Goal: Information Seeking & Learning: Learn about a topic

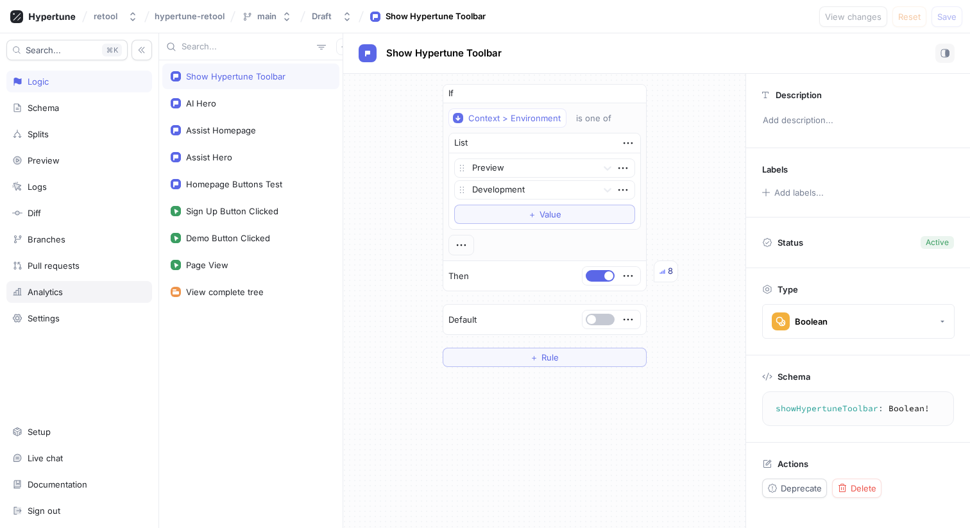
click at [63, 287] on div "Analytics" at bounding box center [45, 292] width 35 height 10
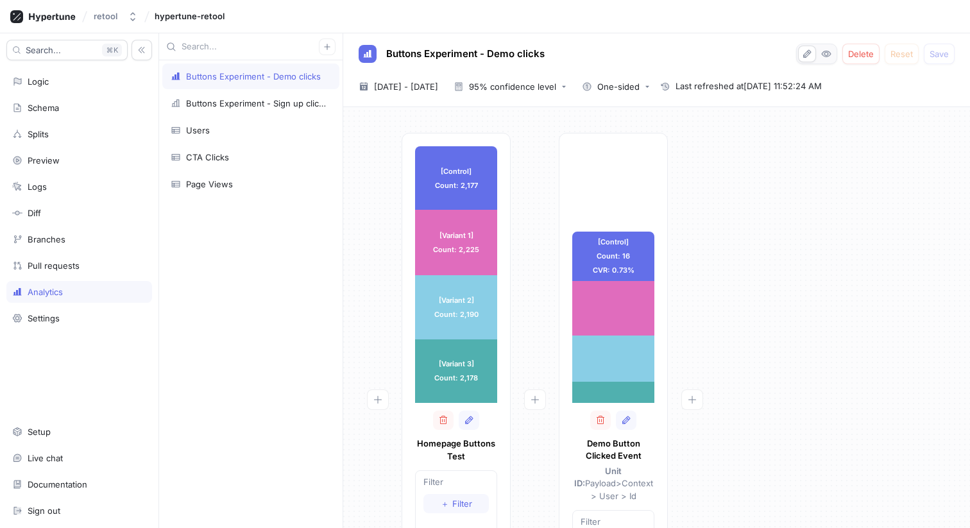
click at [268, 264] on div "Buttons Experiment - Demo clicks Buttons Experiment - Sign up clicks Users CTA …" at bounding box center [250, 294] width 183 height 468
click at [717, 157] on div "[Control] Count: 2,177 [Control] Count: 2,177 [Variant 1] Count: 2,225 [Variant…" at bounding box center [657, 411] width 606 height 557
click at [409, 83] on span "[DATE] - [DATE]" at bounding box center [406, 86] width 64 height 13
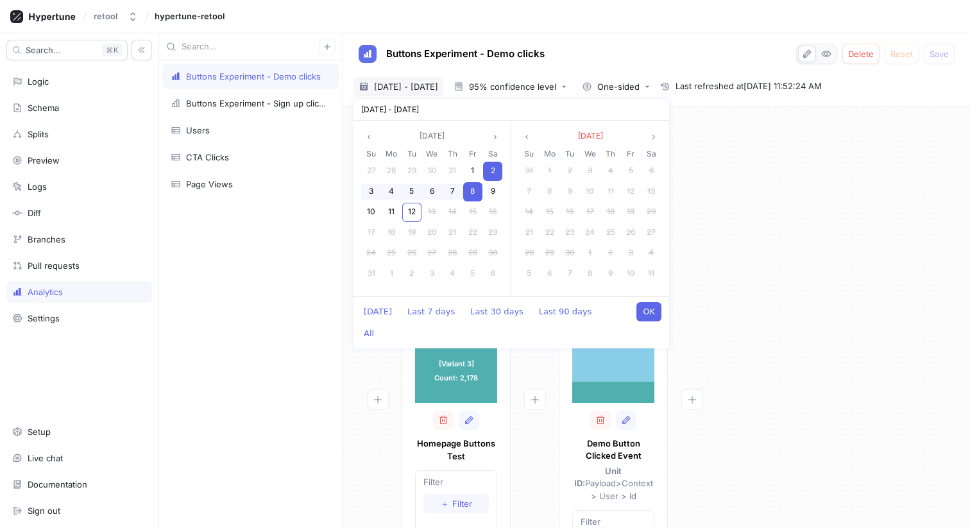
click at [493, 171] on span "2" at bounding box center [493, 171] width 4 height 10
click at [411, 207] on span "12" at bounding box center [412, 212] width 8 height 10
click at [644, 307] on button "OK" at bounding box center [648, 311] width 25 height 19
type input "[DATE] ~ [DATE]"
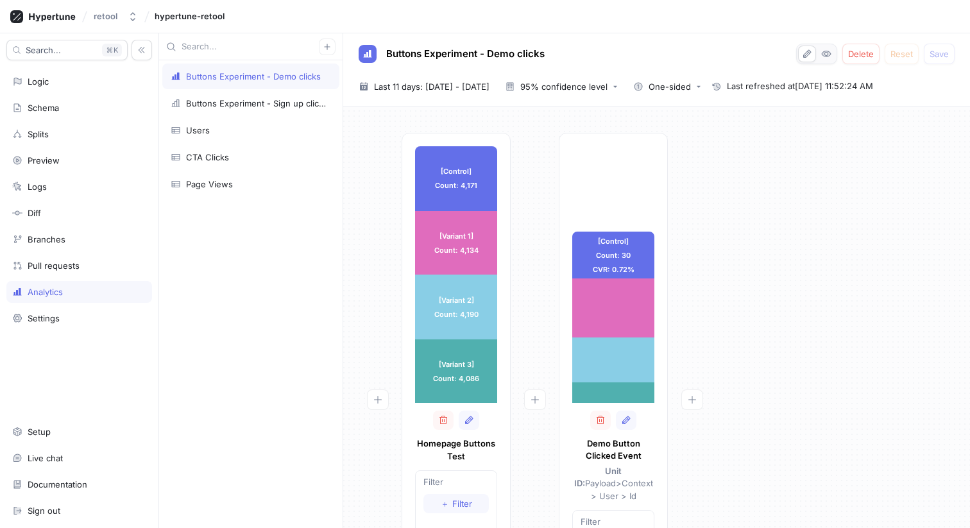
click at [690, 233] on div at bounding box center [692, 407] width 48 height 549
click at [275, 101] on div "Buttons Experiment - Sign up clicks" at bounding box center [256, 103] width 140 height 10
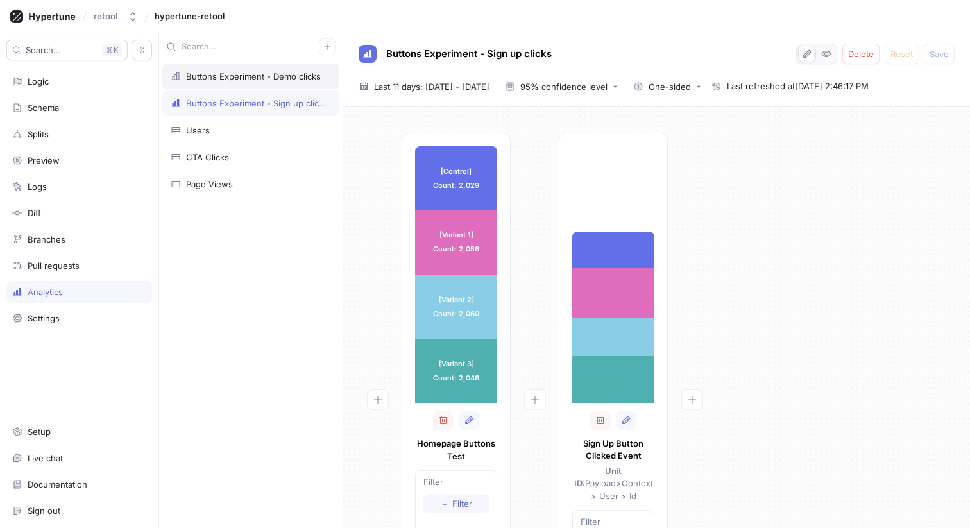
click at [259, 79] on div "Buttons Experiment - Demo clicks" at bounding box center [253, 76] width 135 height 10
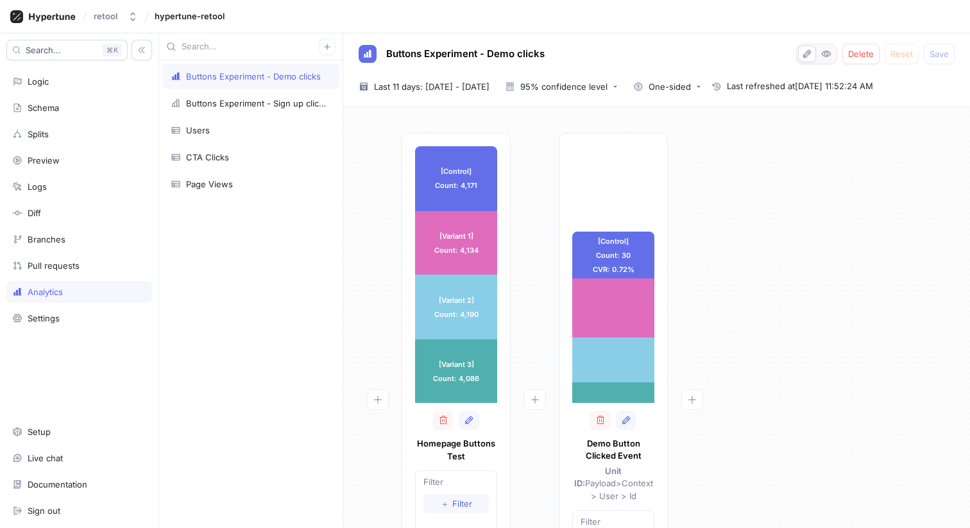
click at [266, 318] on div "Buttons Experiment - Demo clicks Buttons Experiment - Sign up clicks Users CTA …" at bounding box center [250, 294] width 183 height 468
click at [608, 83] on div "95% confidence level" at bounding box center [563, 87] width 87 height 8
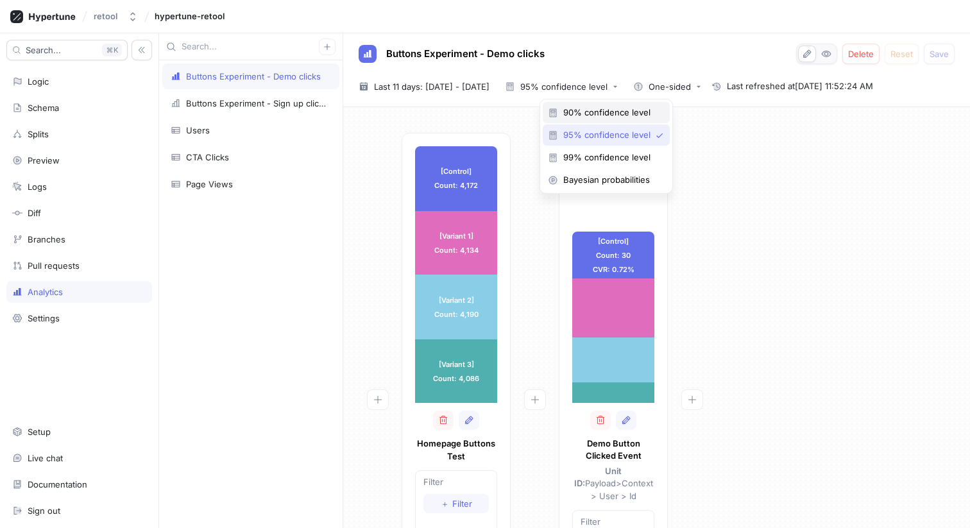
click at [597, 110] on span "90% confidence level" at bounding box center [610, 112] width 95 height 11
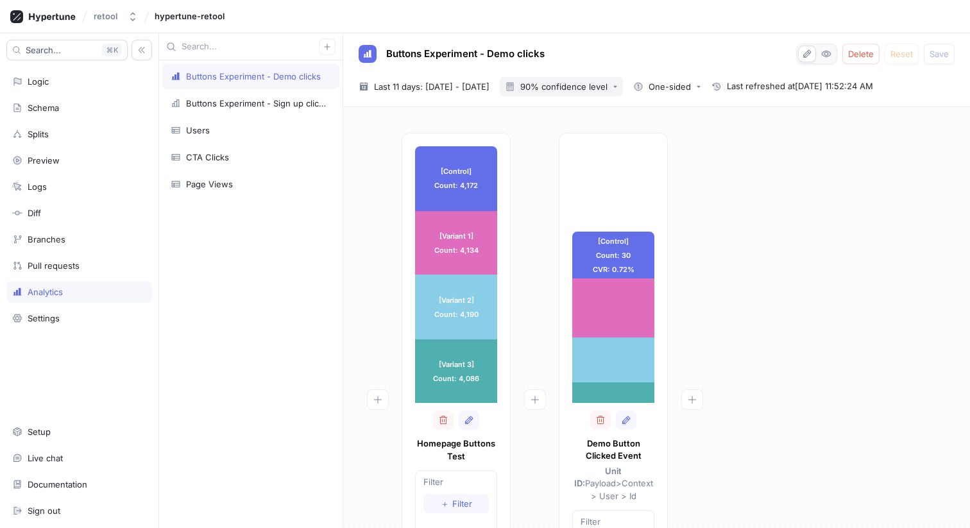
click at [618, 95] on button "90% confidence level" at bounding box center [561, 86] width 123 height 19
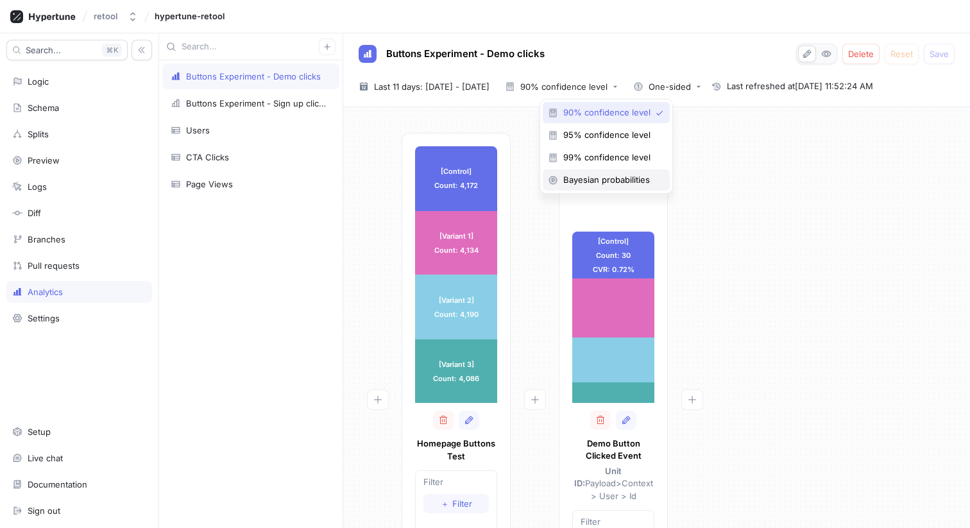
click at [604, 183] on span "Bayesian probabilities" at bounding box center [610, 180] width 95 height 11
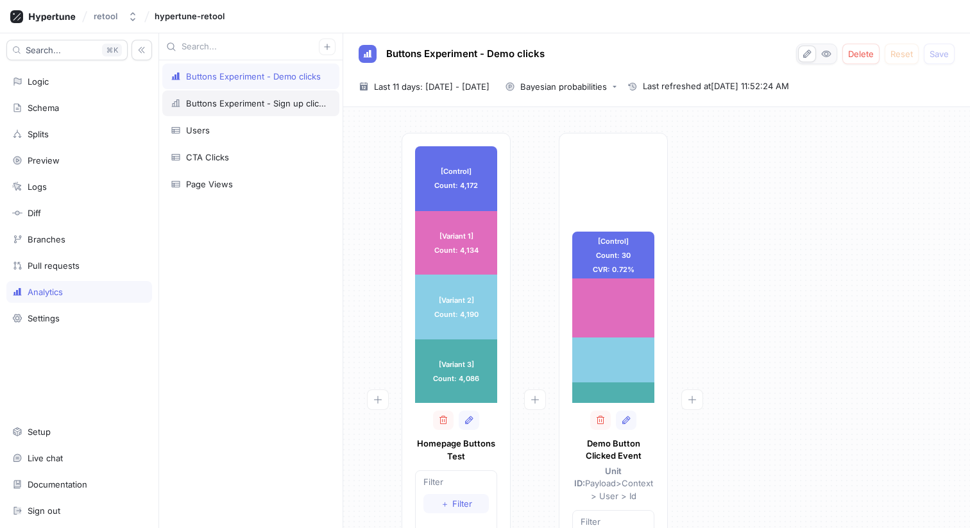
click at [262, 101] on div "Buttons Experiment - Sign up clicks" at bounding box center [256, 103] width 140 height 10
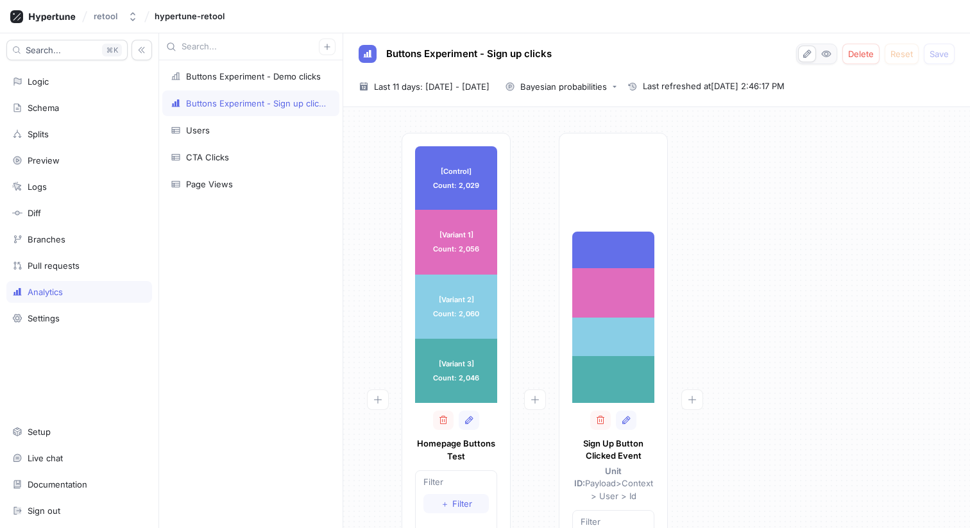
click at [631, 124] on div "[Control] Count: 2,029 [Control] Count: 2,029 [Variant 1] Count: 2,056 [Variant…" at bounding box center [656, 317] width 627 height 421
click at [294, 301] on div "Buttons Experiment - Demo clicks Buttons Experiment - Sign up clicks Users CTA …" at bounding box center [250, 294] width 183 height 468
click at [276, 74] on div "Buttons Experiment - Demo clicks" at bounding box center [253, 76] width 135 height 10
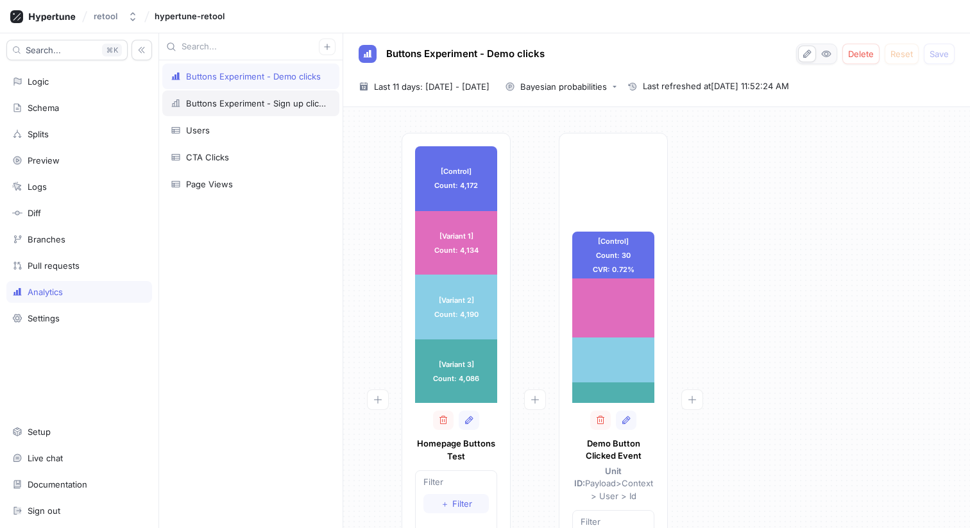
click at [291, 98] on div "Buttons Experiment - Sign up clicks" at bounding box center [250, 103] width 177 height 26
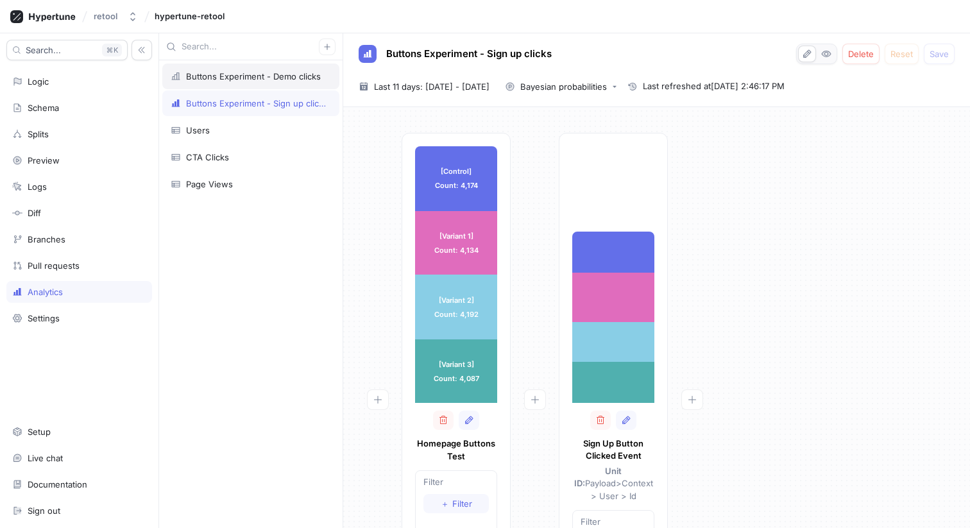
click at [271, 76] on div "Buttons Experiment - Demo clicks" at bounding box center [253, 76] width 135 height 10
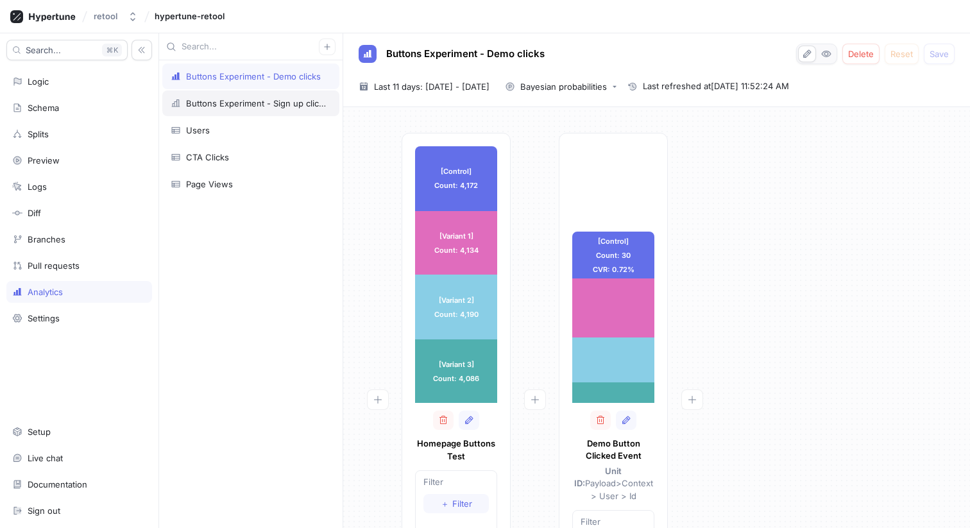
click at [258, 107] on div "Buttons Experiment - Sign up clicks" at bounding box center [256, 103] width 140 height 10
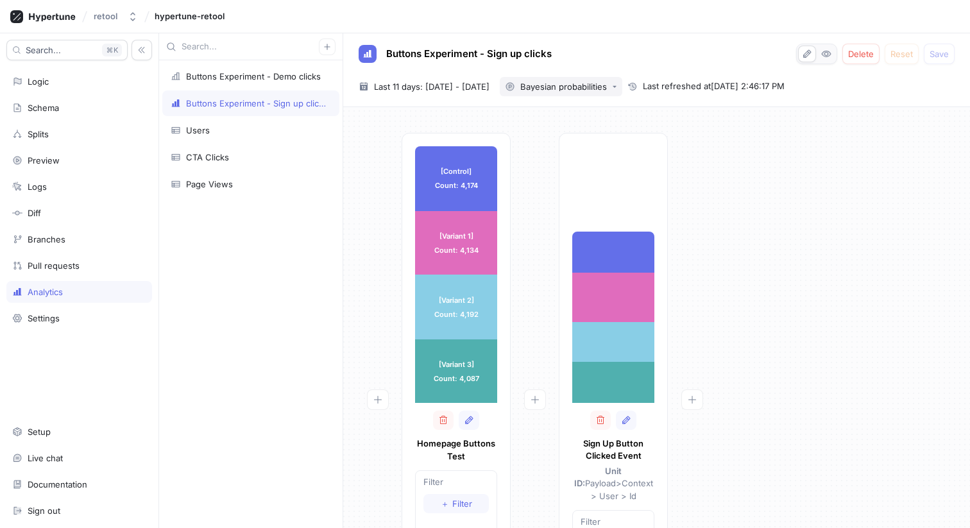
click at [607, 89] on div "Bayesian probabilities" at bounding box center [563, 87] width 87 height 8
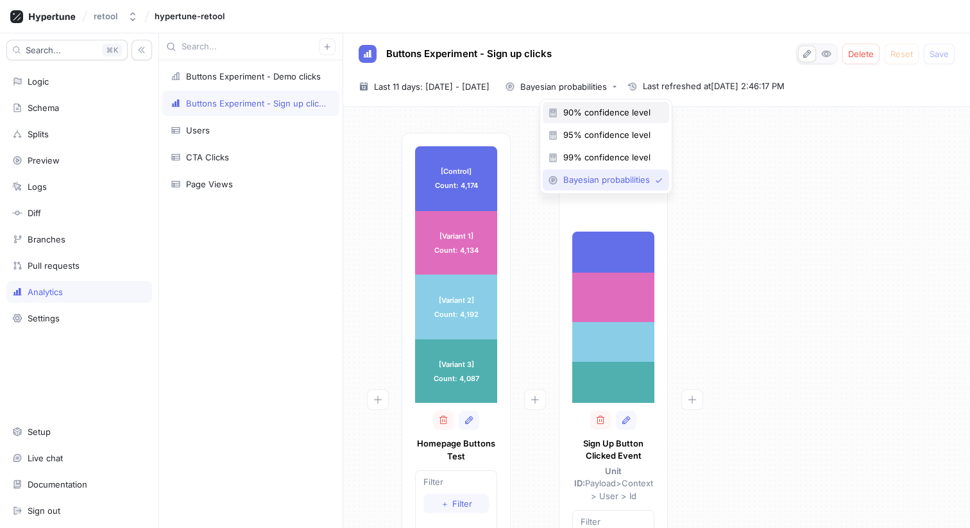
click at [607, 111] on span "90% confidence level" at bounding box center [610, 112] width 94 height 11
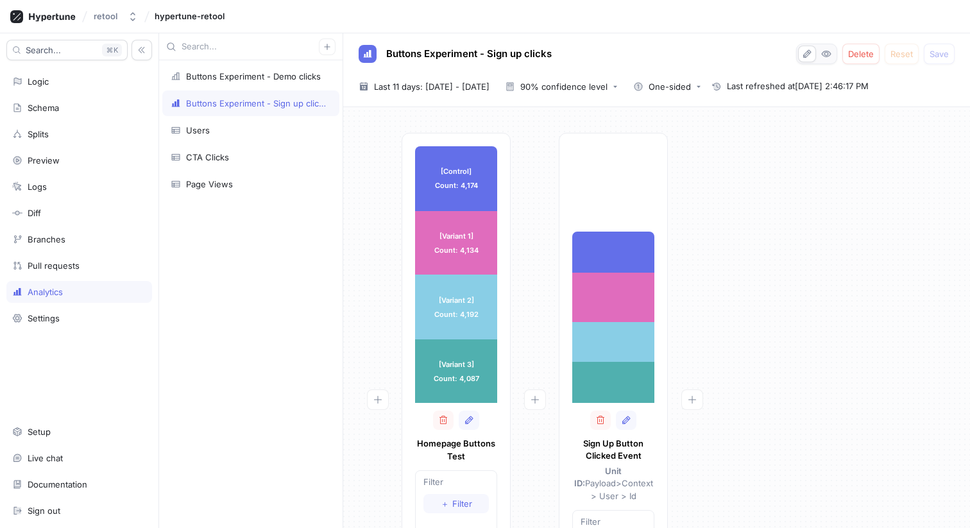
click at [791, 186] on div "[Control] Count: 4,174 [Control] Count: 4,174 [Variant 1] Count: 4,134 [Variant…" at bounding box center [657, 411] width 606 height 557
click at [534, 148] on div at bounding box center [535, 407] width 48 height 549
click at [756, 184] on div "[Control] Count: 4,174 [Control] Count: 4,174 [Variant 1] Count: 4,134 [Variant…" at bounding box center [657, 411] width 606 height 557
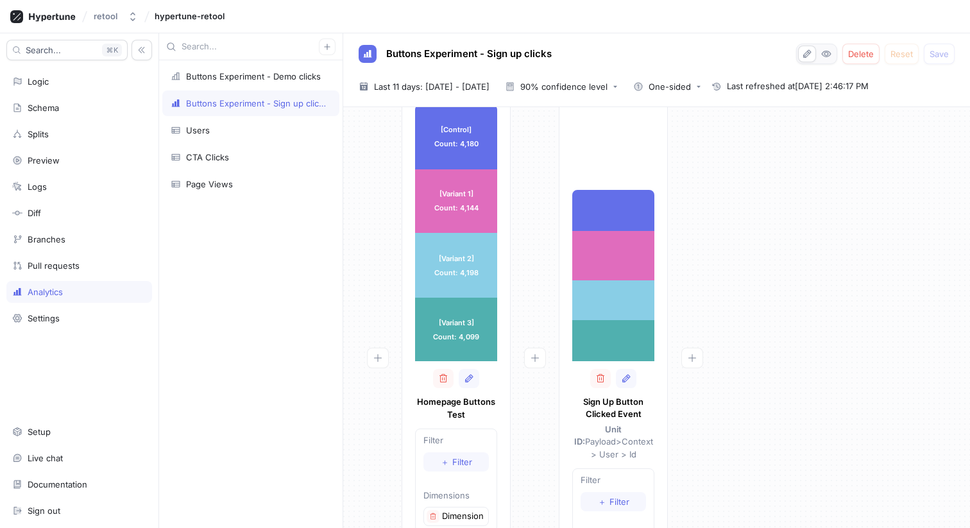
scroll to position [40, 0]
click at [797, 189] on div "[Control] Count: 4,180 [Control] Count: 4,180 [Variant 1] Count: 4,144 [Variant…" at bounding box center [657, 370] width 606 height 557
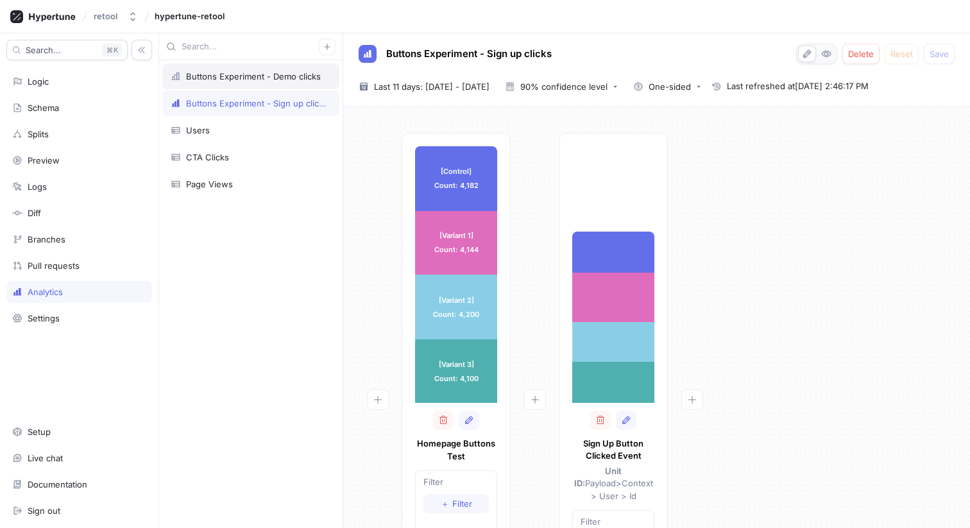
click at [257, 73] on div "Buttons Experiment - Demo clicks" at bounding box center [253, 76] width 135 height 10
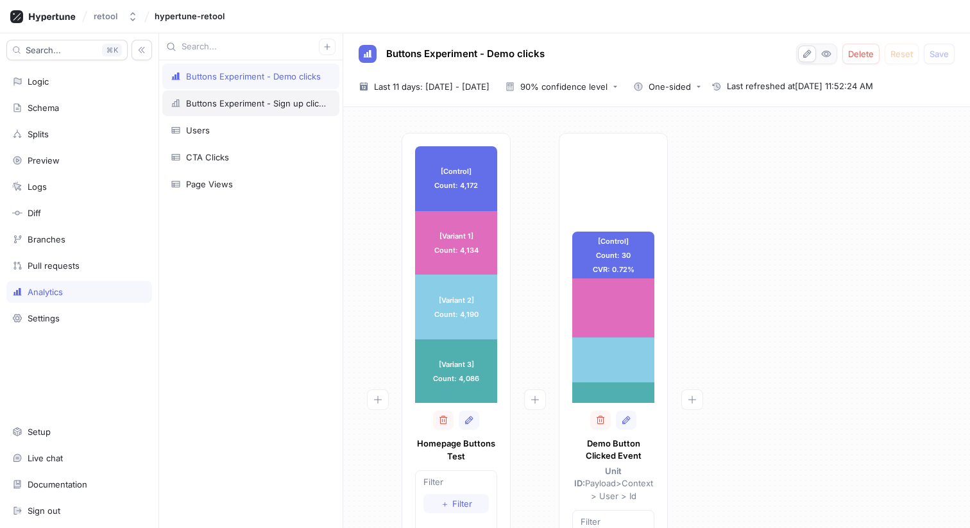
click at [260, 92] on div "Buttons Experiment - Sign up clicks" at bounding box center [250, 103] width 177 height 26
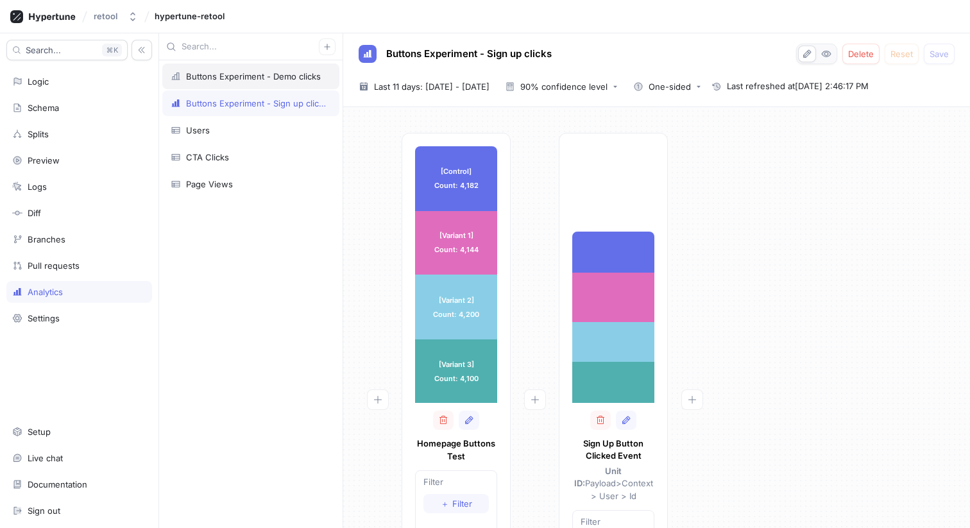
click at [278, 83] on div "Buttons Experiment - Demo clicks" at bounding box center [250, 77] width 177 height 26
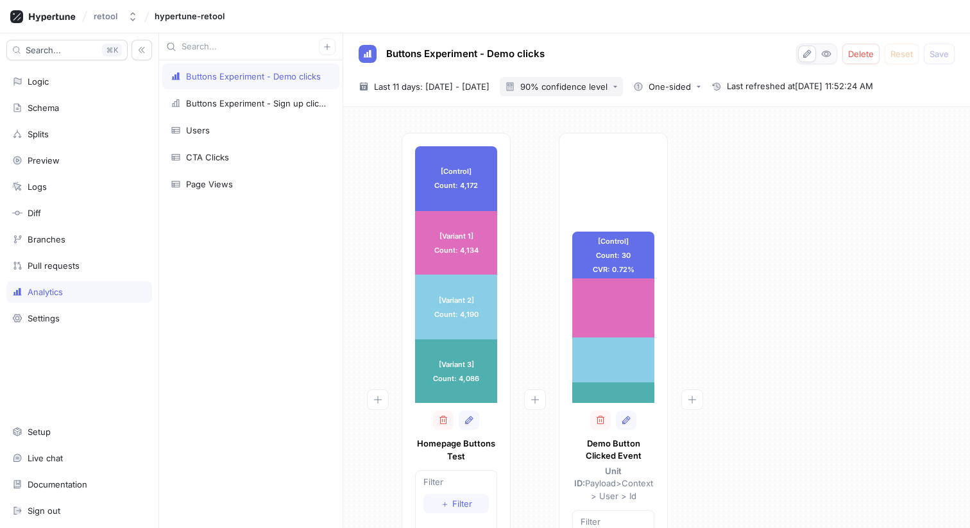
click at [601, 87] on div "90% confidence level" at bounding box center [563, 87] width 87 height 8
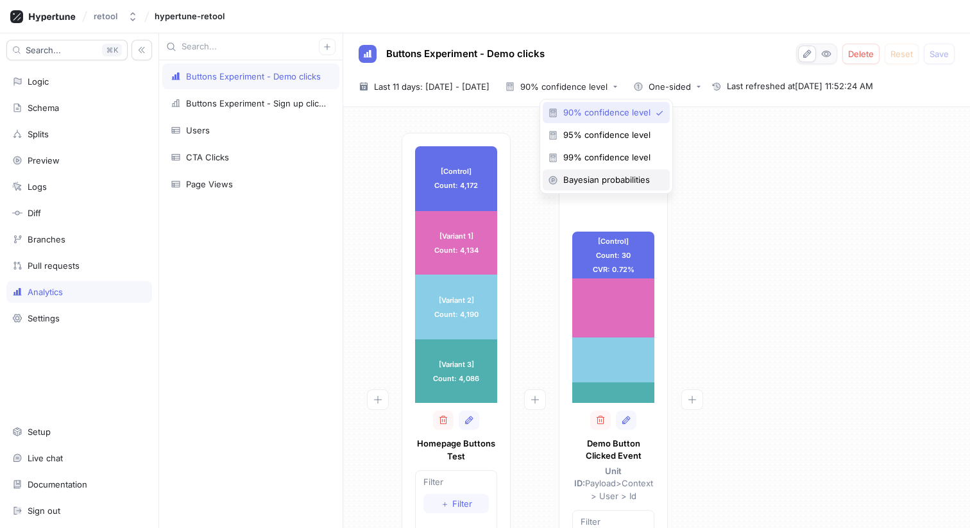
click at [601, 173] on div "Bayesian probabilities" at bounding box center [606, 179] width 127 height 21
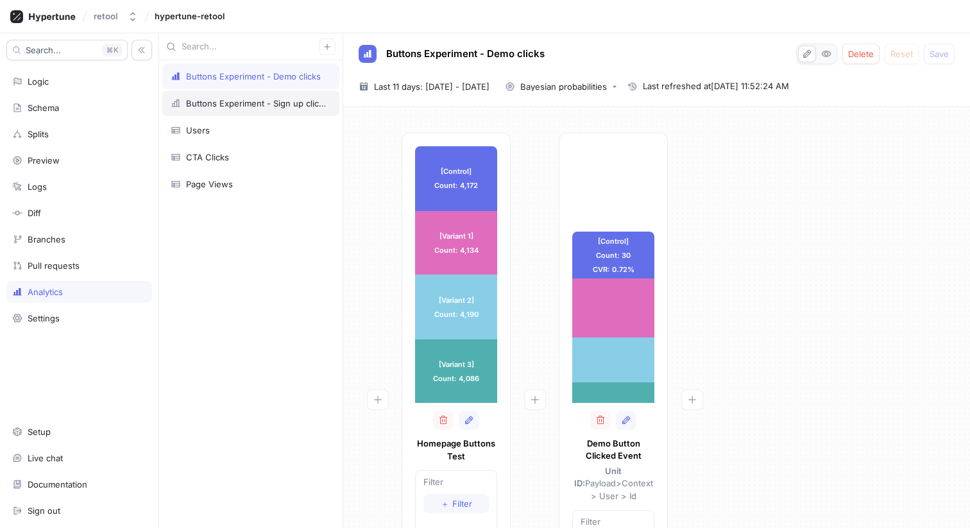
click at [268, 92] on div "Buttons Experiment - Sign up clicks" at bounding box center [250, 103] width 177 height 26
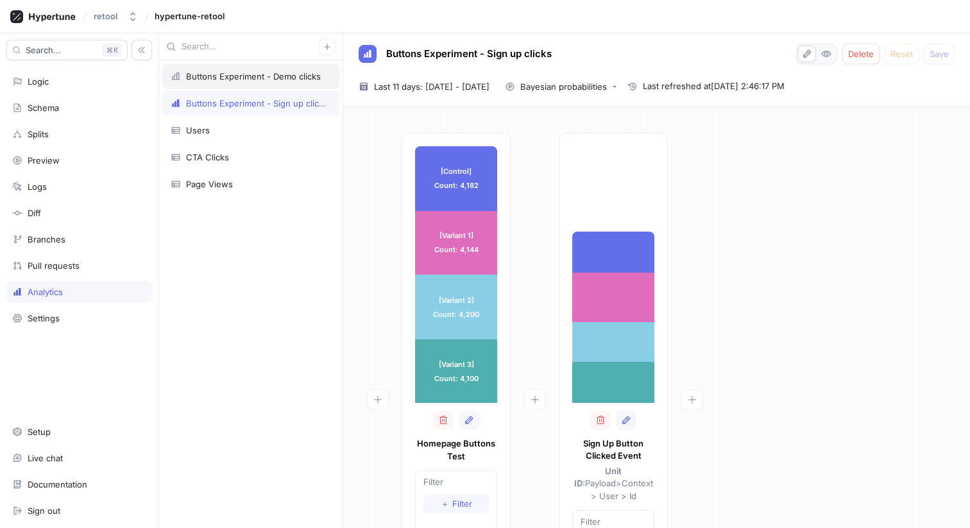
click at [282, 71] on div "Buttons Experiment - Demo clicks" at bounding box center [253, 76] width 135 height 10
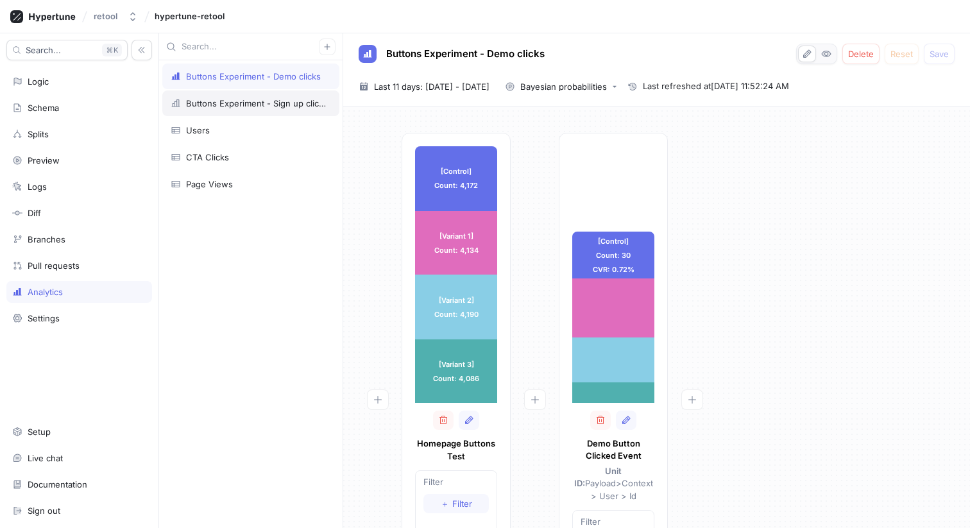
click at [280, 95] on div "Buttons Experiment - Sign up clicks" at bounding box center [250, 103] width 177 height 26
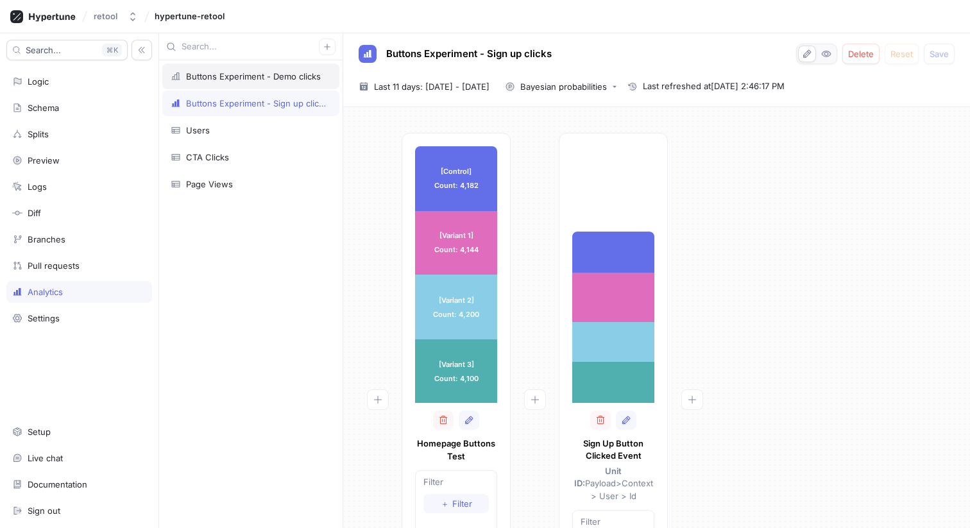
click at [273, 76] on div "Buttons Experiment - Demo clicks" at bounding box center [253, 76] width 135 height 10
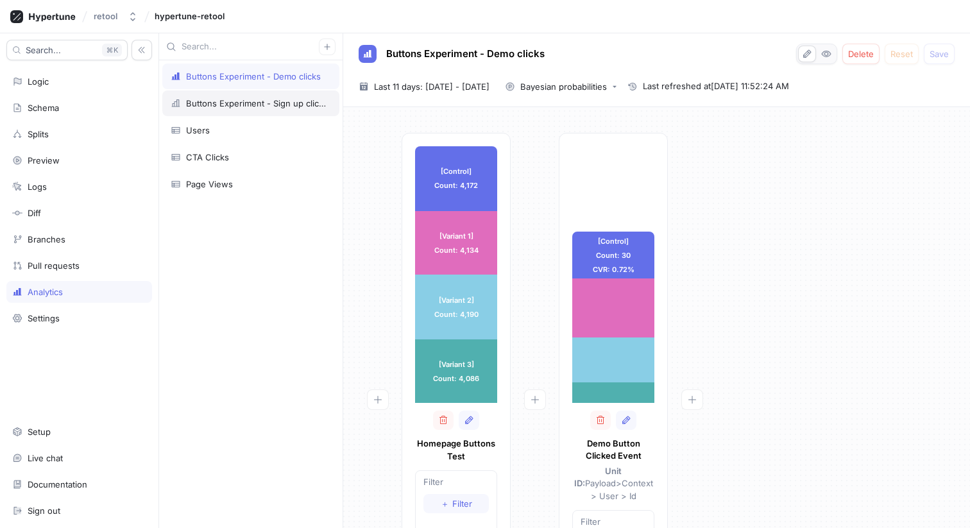
click at [274, 92] on div "Buttons Experiment - Sign up clicks" at bounding box center [250, 103] width 177 height 26
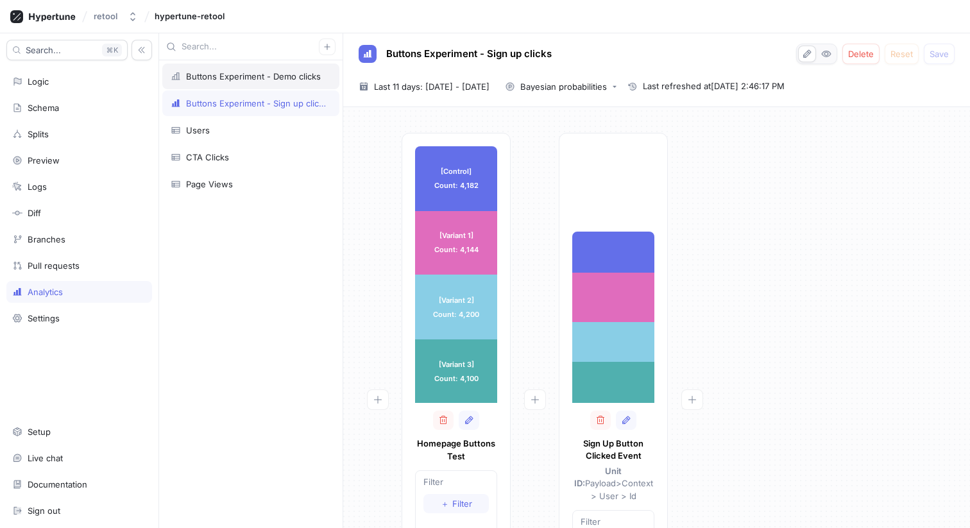
click at [291, 79] on div "Buttons Experiment - Demo clicks" at bounding box center [253, 76] width 135 height 10
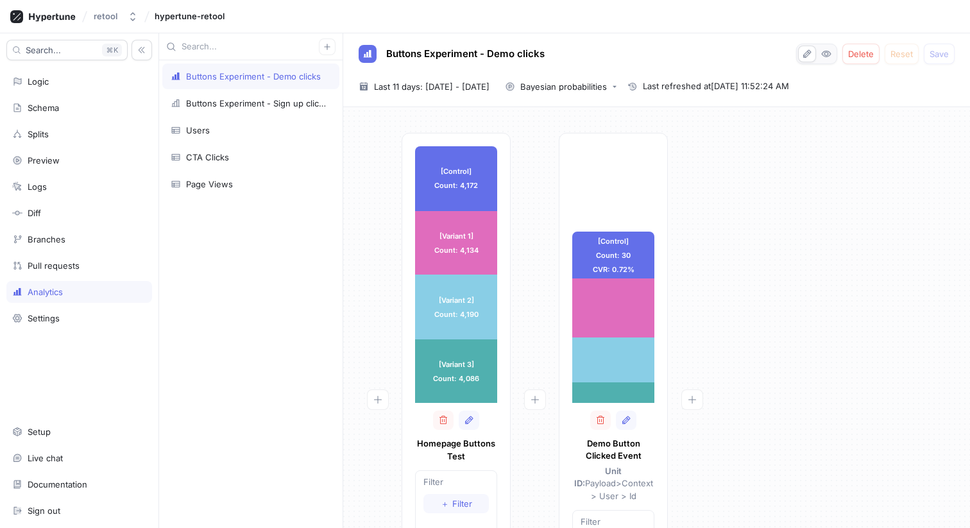
click at [744, 229] on div "[Control] Count: 4,172 [Control] Count: 4,172 [Variant 1] Count: 4,134 [Variant…" at bounding box center [657, 411] width 606 height 557
click at [382, 264] on div at bounding box center [378, 407] width 48 height 549
click at [762, 171] on div "[Control] Count: 4,172 [Control] Count: 4,172 [Variant 1] Count: 4,134 [Variant…" at bounding box center [657, 411] width 606 height 557
click at [391, 305] on div at bounding box center [378, 407] width 48 height 549
click at [46, 321] on div "Settings" at bounding box center [44, 318] width 32 height 10
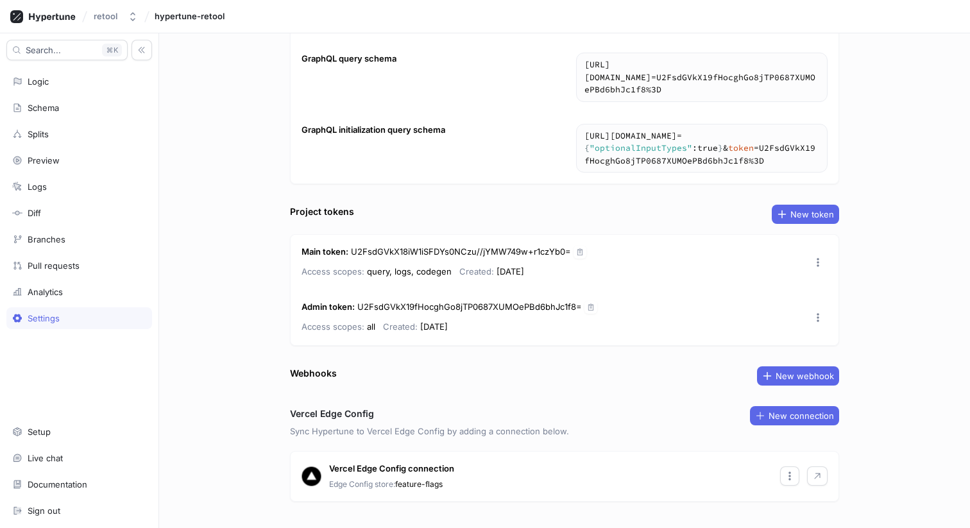
scroll to position [124, 0]
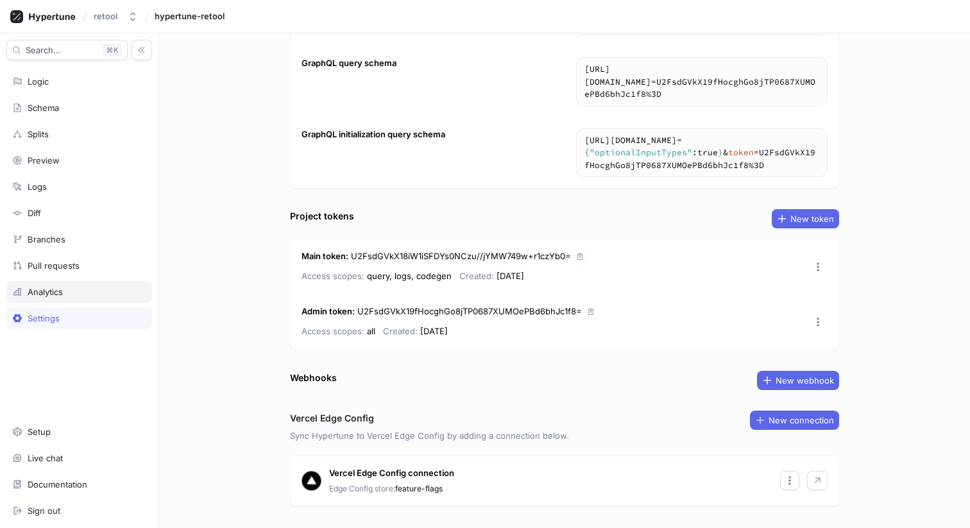
click at [40, 291] on div "Analytics" at bounding box center [45, 292] width 35 height 10
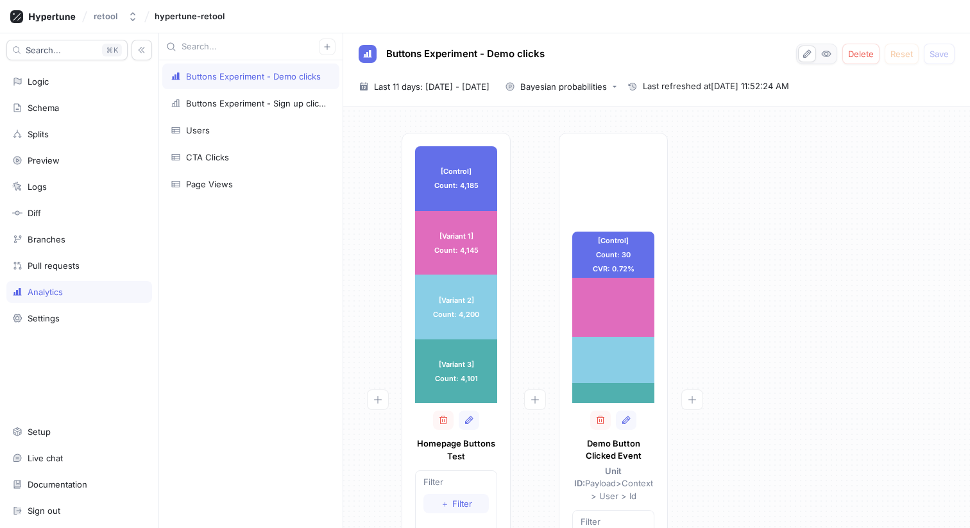
click at [346, 289] on div "[Control] Count: 4,185 [Control] Count: 4,185 [Variant 1] Count: 4,145 [Variant…" at bounding box center [656, 317] width 627 height 421
click at [377, 260] on div at bounding box center [378, 407] width 48 height 549
